Goal: Information Seeking & Learning: Learn about a topic

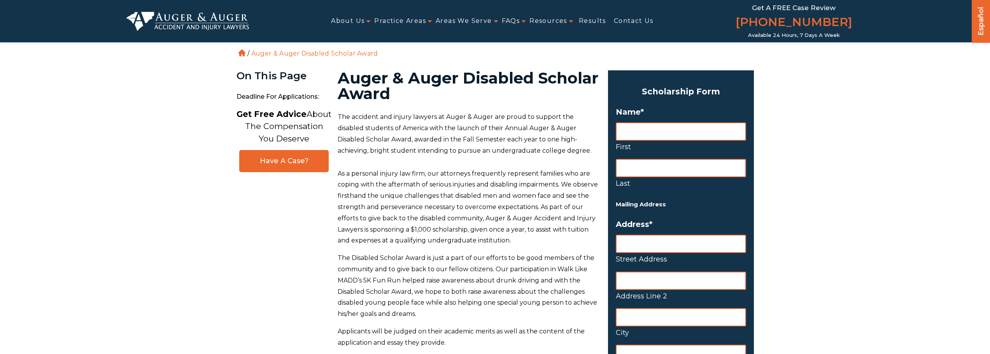
scroll to position [39, 0]
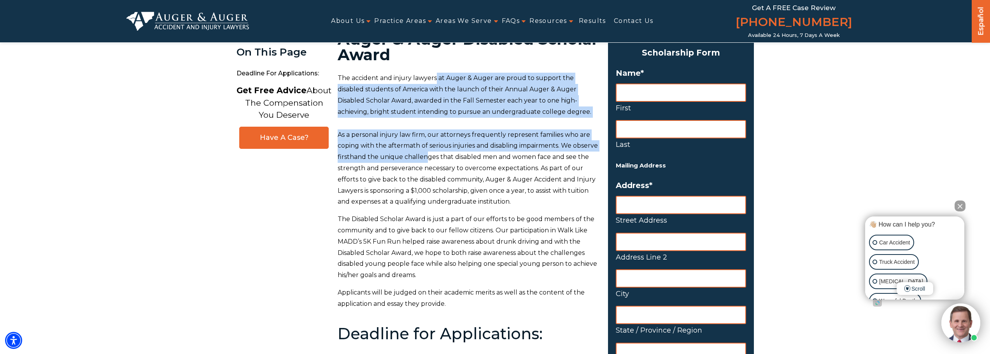
drag, startPoint x: 443, startPoint y: 84, endPoint x: 450, endPoint y: 153, distance: 69.2
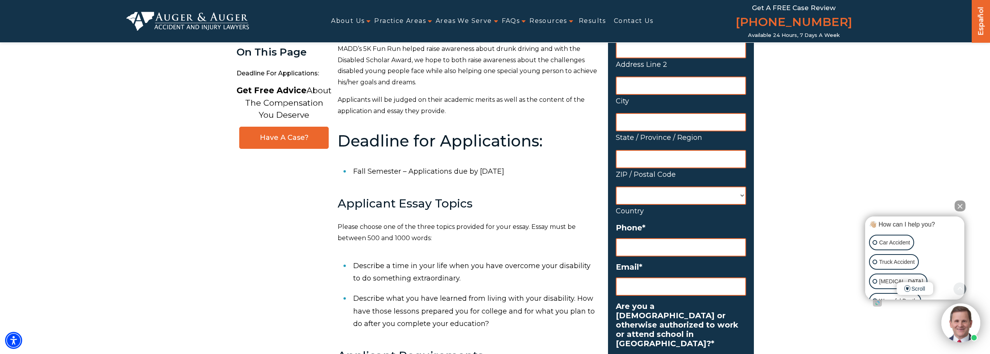
scroll to position [233, 0]
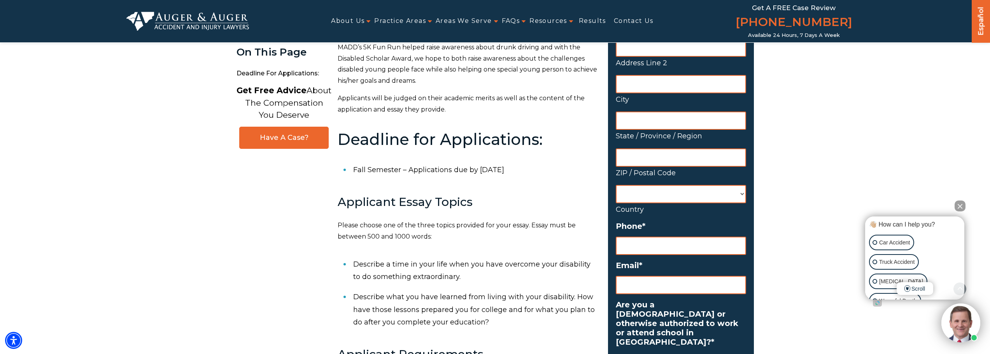
drag, startPoint x: 414, startPoint y: 175, endPoint x: 516, endPoint y: 172, distance: 102.4
click at [516, 172] on li "Fall Semester – Applications due by July 31st" at bounding box center [475, 170] width 245 height 20
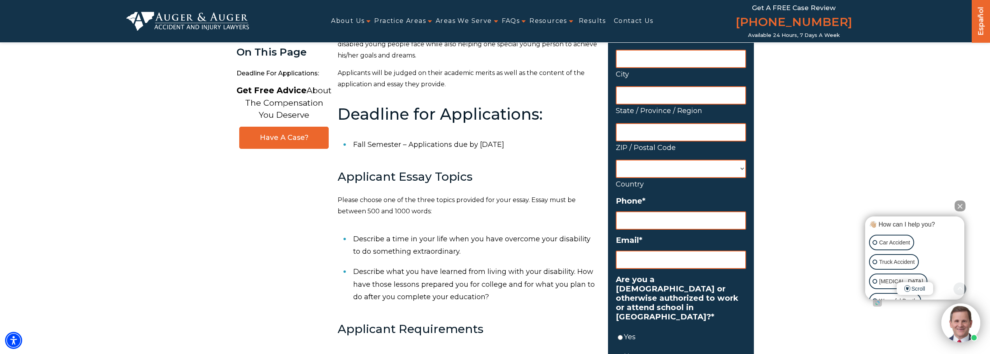
scroll to position [272, 0]
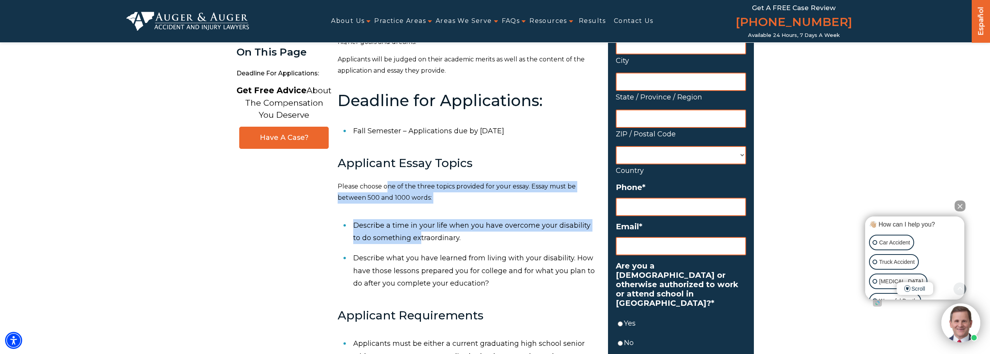
drag, startPoint x: 390, startPoint y: 190, endPoint x: 410, endPoint y: 233, distance: 47.2
click at [410, 234] on div "The accident and injury lawyers at Auger & Auger are proud to support the disab…" at bounding box center [468, 160] width 261 height 643
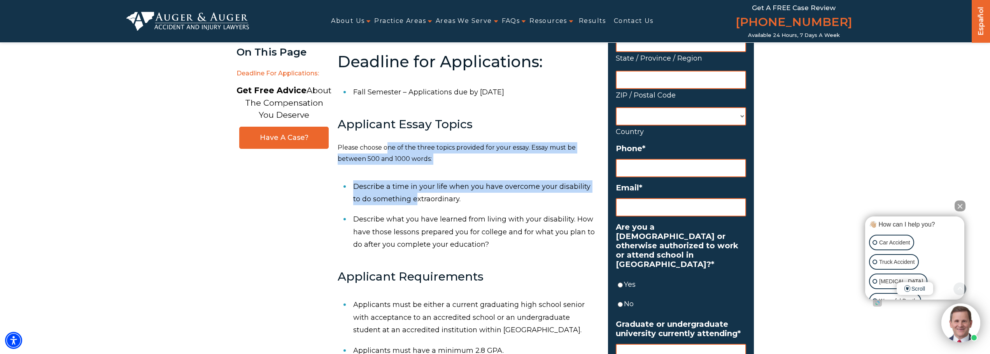
scroll to position [350, 0]
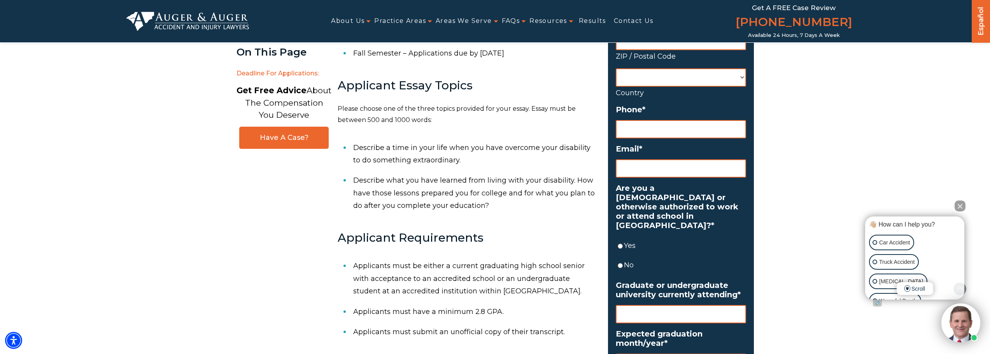
click at [455, 163] on li "Describe a time in your life when you have overcome your disability to do somet…" at bounding box center [475, 154] width 245 height 33
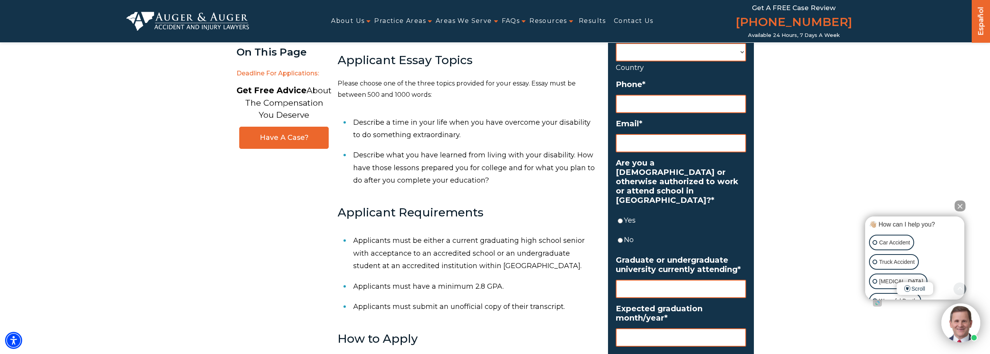
scroll to position [389, 0]
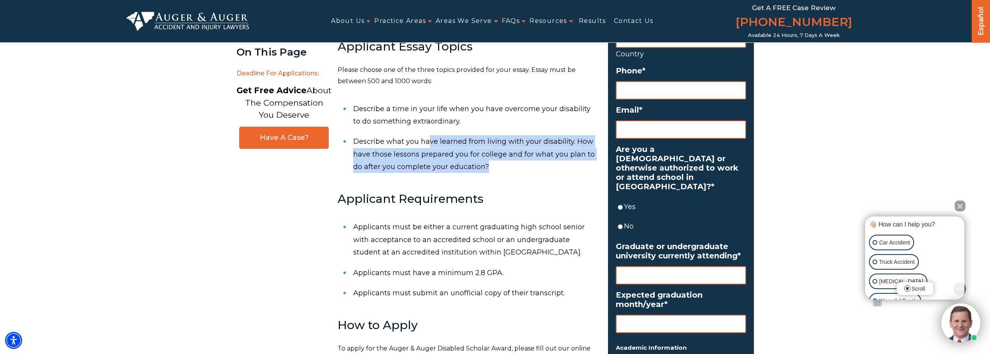
drag, startPoint x: 429, startPoint y: 143, endPoint x: 534, endPoint y: 162, distance: 106.8
click at [534, 162] on li "Describe what you have learned from living with your disability. How have those…" at bounding box center [475, 154] width 245 height 46
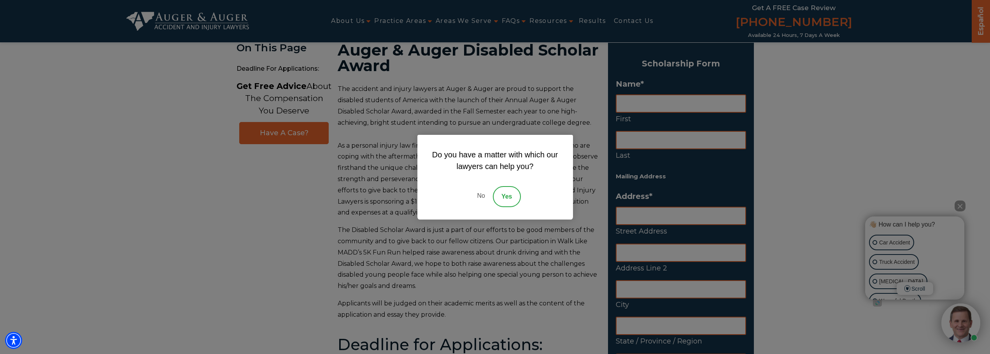
scroll to position [0, 0]
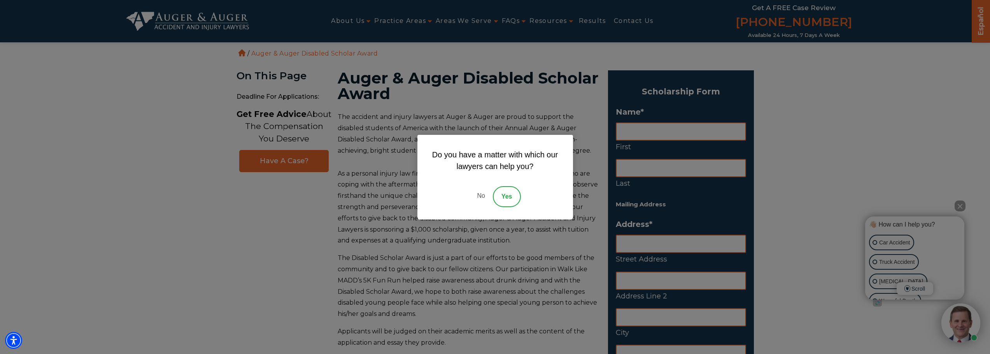
drag, startPoint x: 205, startPoint y: 151, endPoint x: 202, endPoint y: 142, distance: 8.9
click at [205, 151] on div "Do you have a matter with which our lawyers can help you? No Yes" at bounding box center [495, 177] width 990 height 354
